Goal: Transaction & Acquisition: Purchase product/service

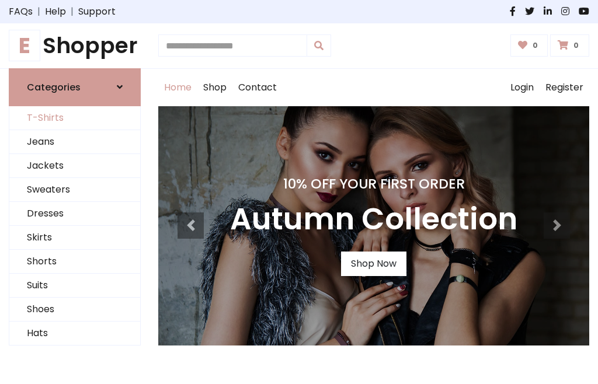
click at [75, 118] on link "T-Shirts" at bounding box center [74, 118] width 131 height 24
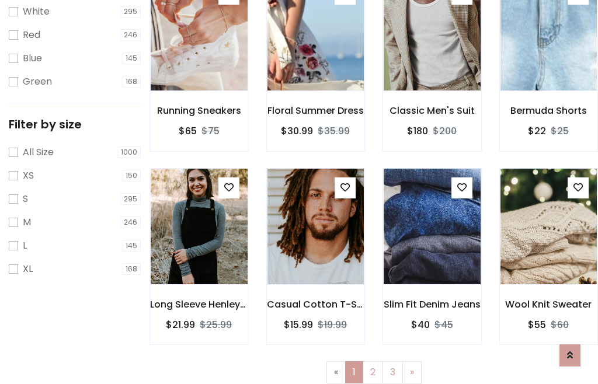
scroll to position [21, 0]
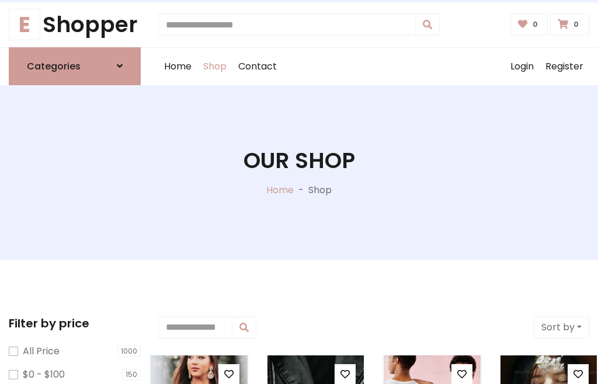
click at [299, 172] on h1 "Our Shop" at bounding box center [299, 161] width 112 height 26
click at [374, 66] on div "Home Shop Contact Log out Login Register" at bounding box center [373, 66] width 431 height 37
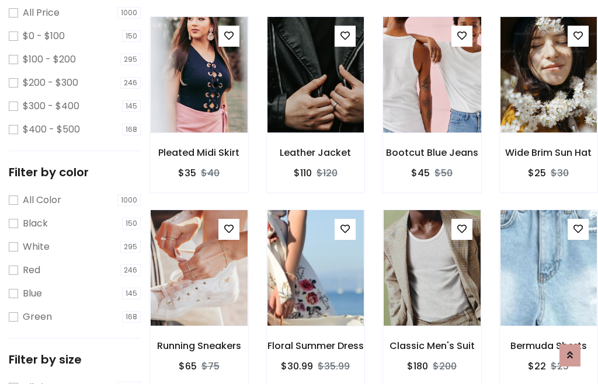
click at [432, 96] on img at bounding box center [432, 75] width 116 height 280
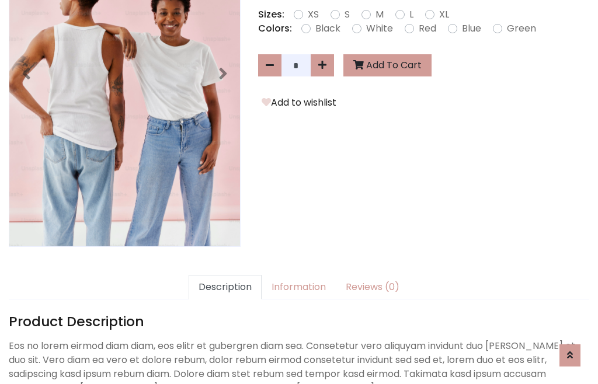
scroll to position [286, 0]
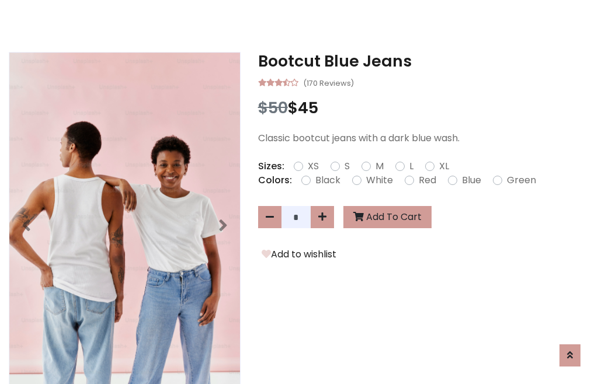
click at [423, 61] on h3 "Bootcut Blue Jeans" at bounding box center [423, 61] width 331 height 19
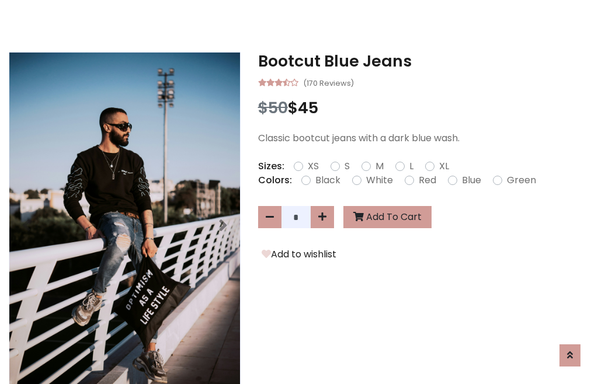
click at [423, 61] on h3 "Bootcut Blue Jeans" at bounding box center [423, 61] width 331 height 19
